Goal: Communication & Community: Answer question/provide support

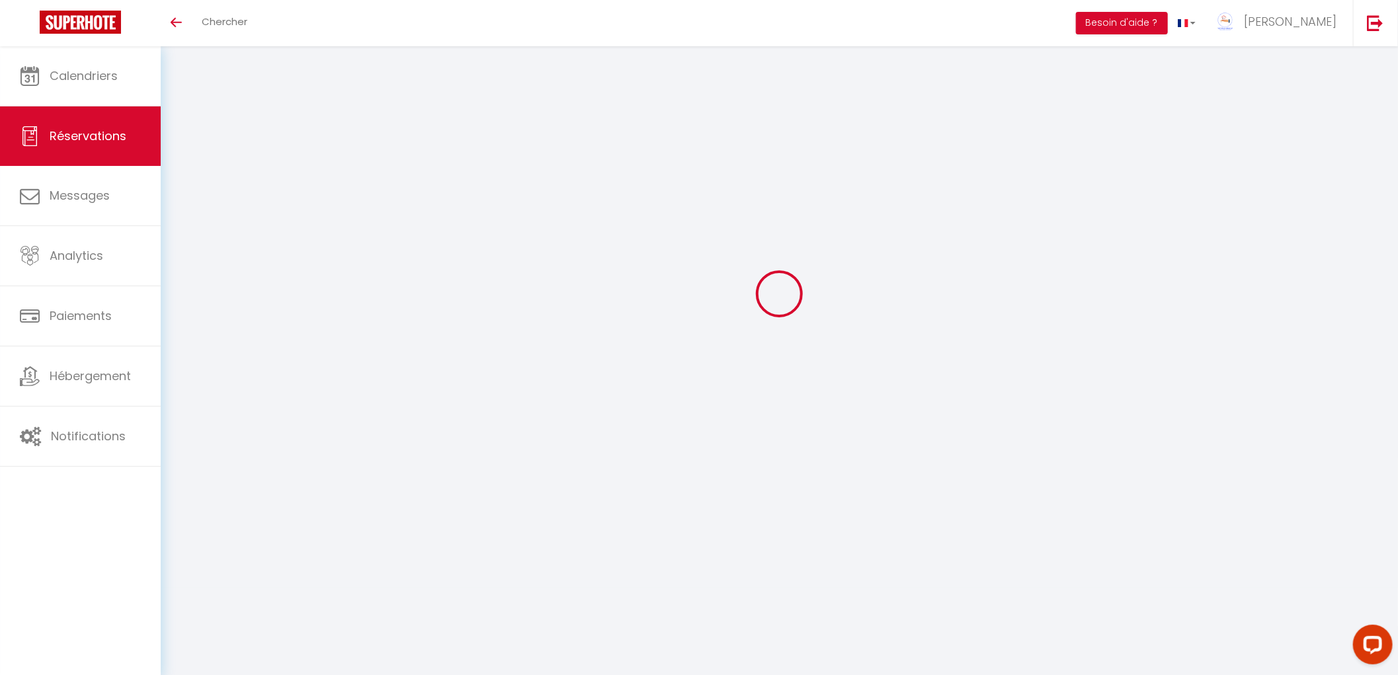
select select
checkbox input "false"
select select
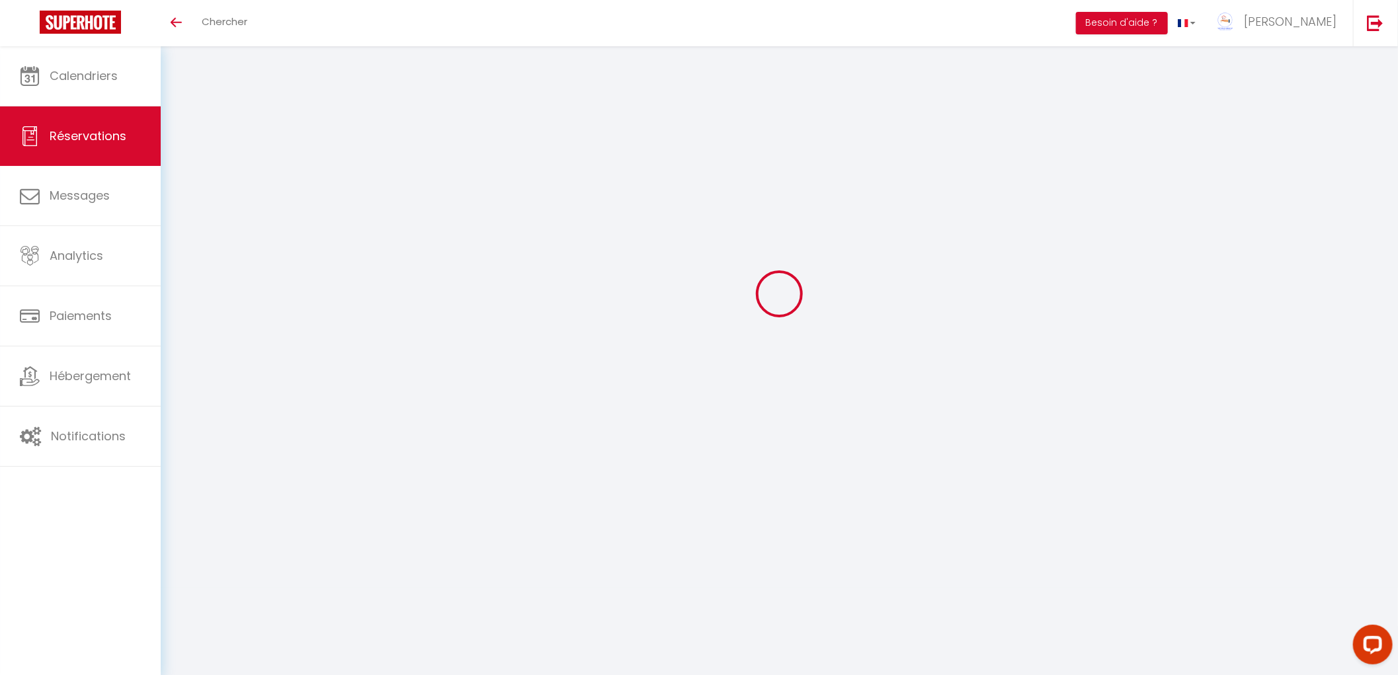
checkbox input "false"
type textarea "2 adultes Et un enfant de 11 ans Bien pensée a nous garder une place de parking…"
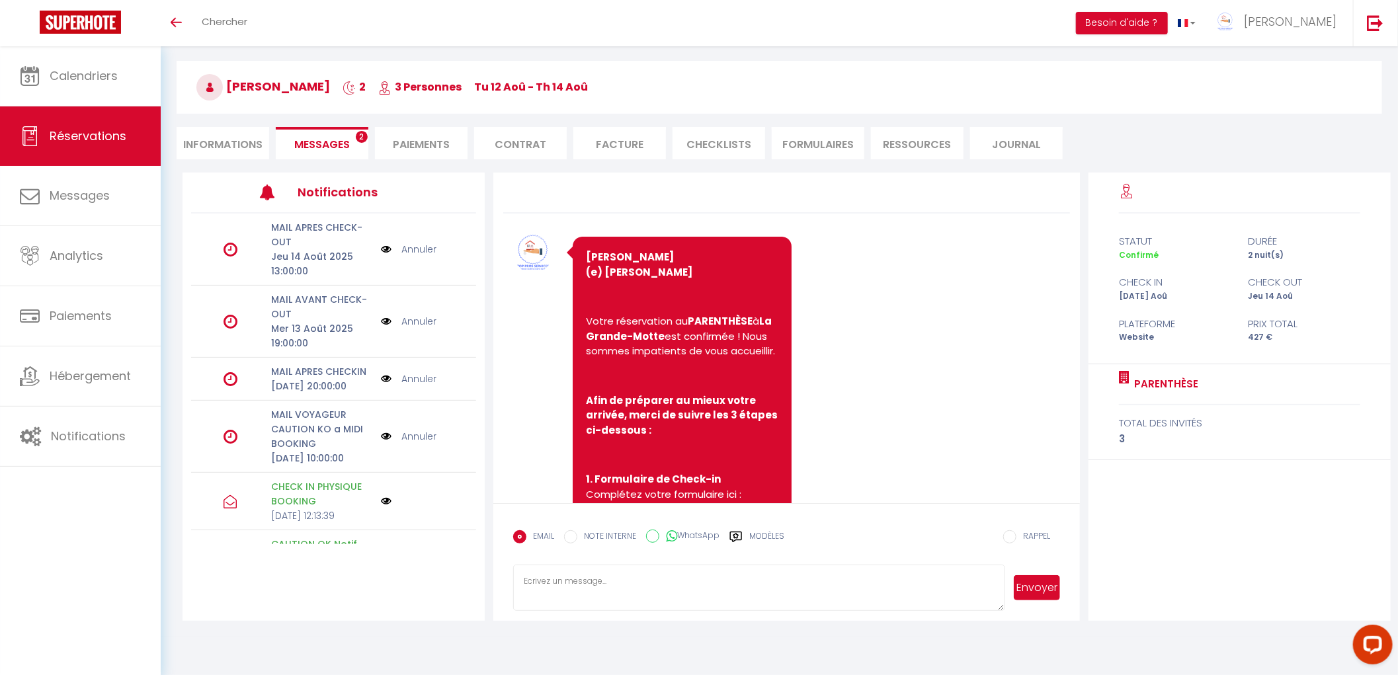
scroll to position [6695, 0]
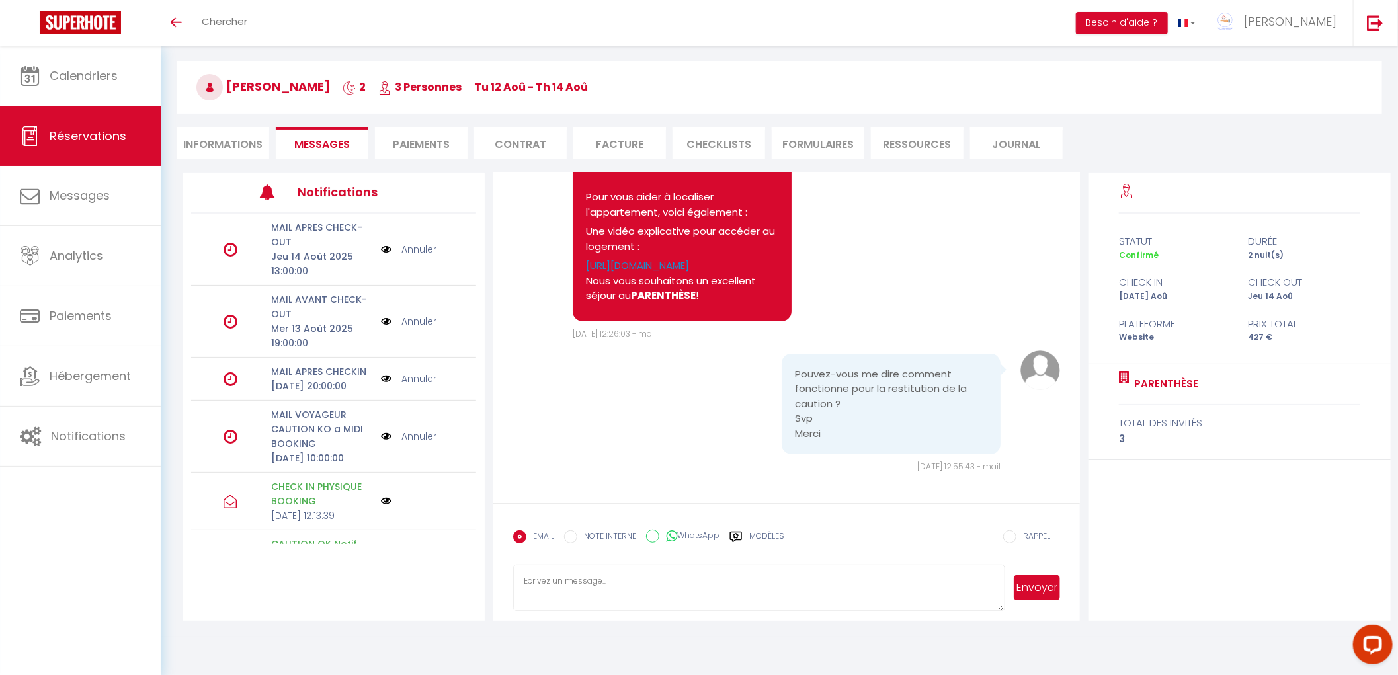
click at [657, 577] on textarea at bounding box center [759, 588] width 492 height 46
click at [811, 600] on textarea at bounding box center [759, 588] width 492 height 46
type textarea "Il s'agit d'une empreinte bancaire, à votre départ l'appartement sera vérifié e…"
click at [1030, 592] on button "Envoyer" at bounding box center [1036, 587] width 46 height 25
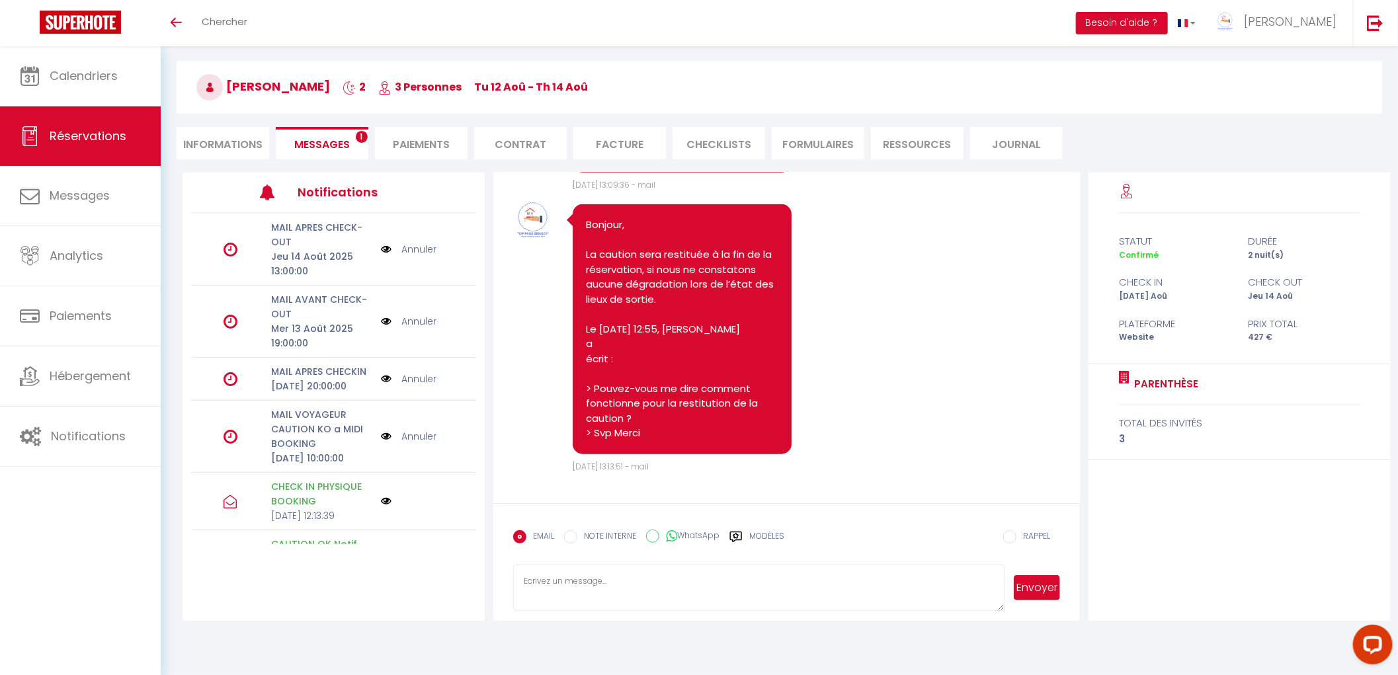
scroll to position [7110, 0]
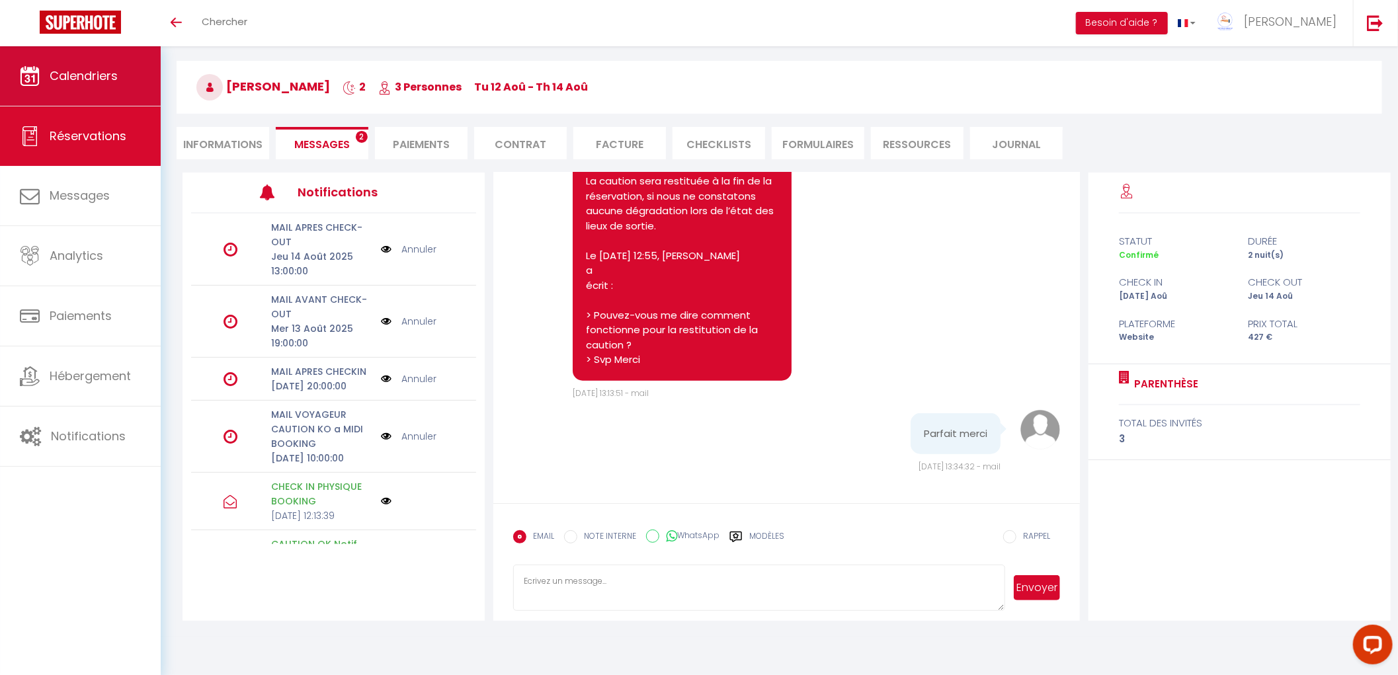
click at [21, 65] on link "Calendriers" at bounding box center [80, 75] width 161 height 59
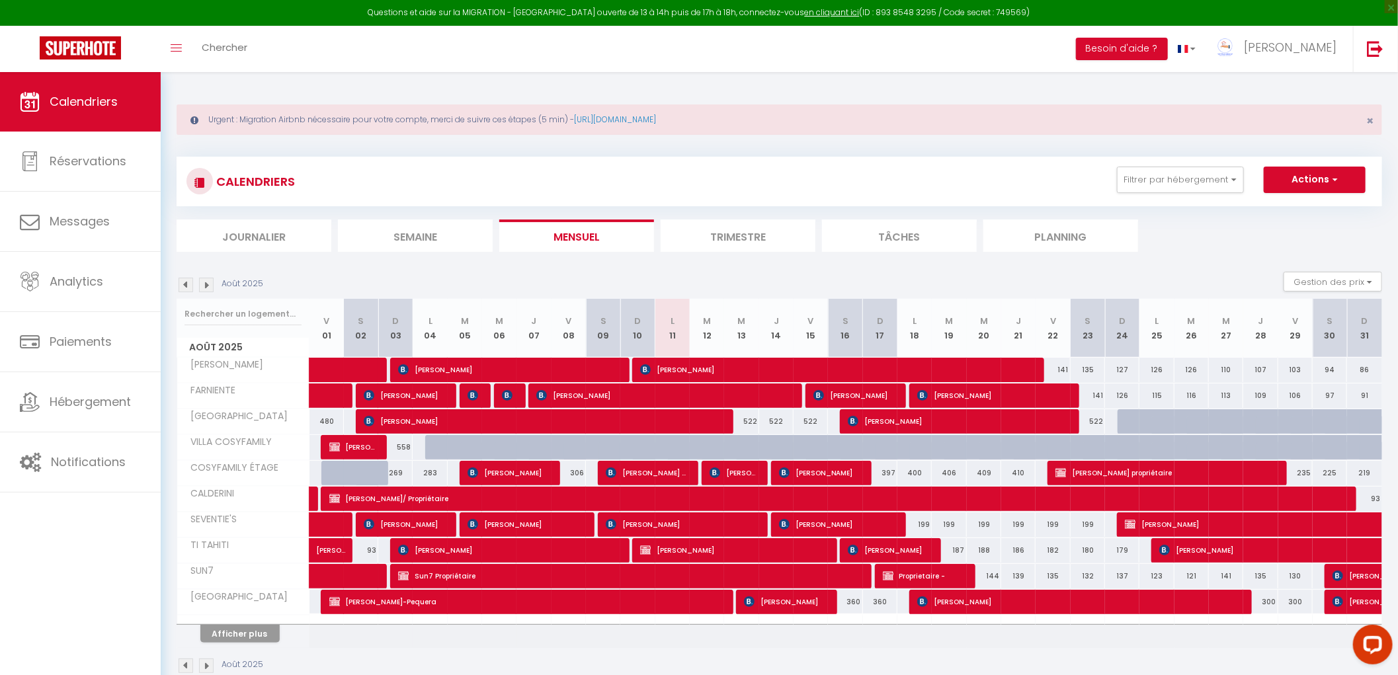
click at [360, 234] on li "Semaine" at bounding box center [415, 235] width 155 height 32
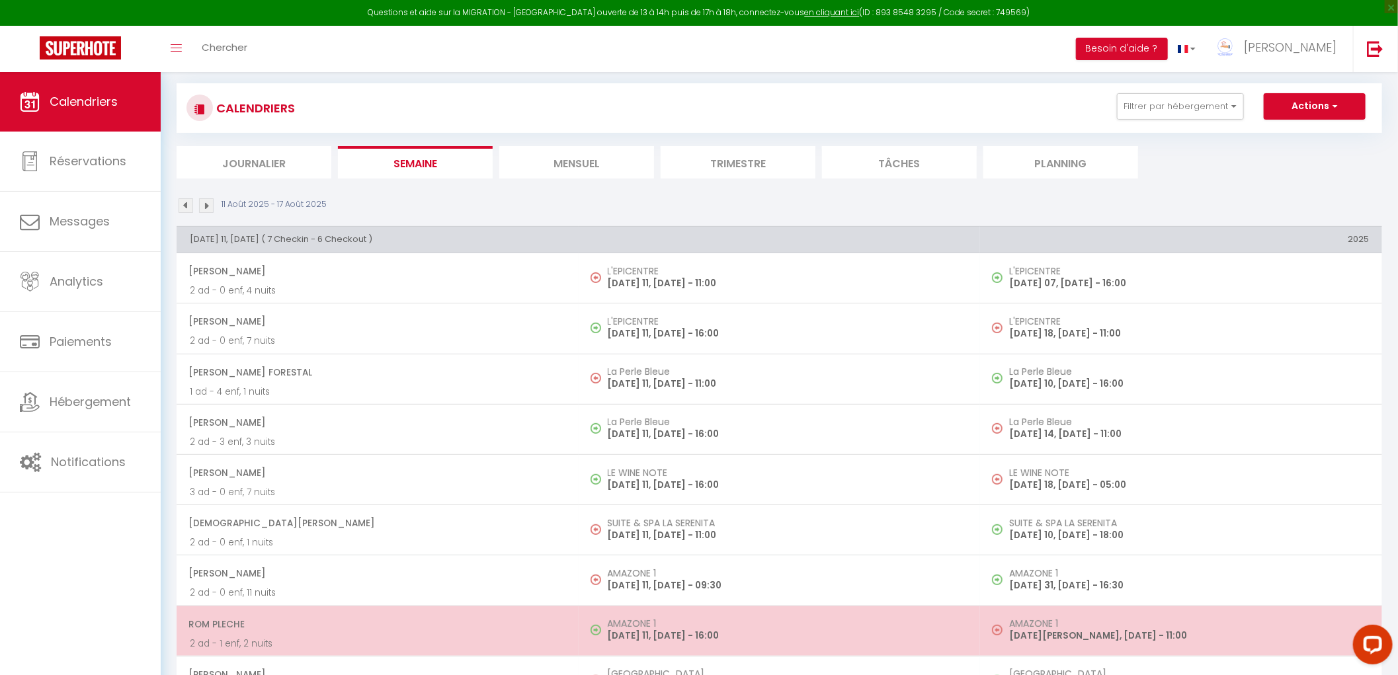
scroll to position [220, 0]
